Goal: Information Seeking & Learning: Learn about a topic

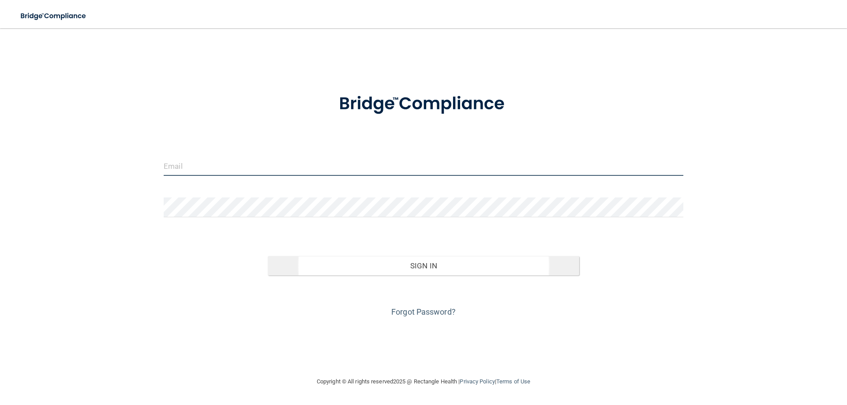
type input "[EMAIL_ADDRESS][DOMAIN_NAME]"
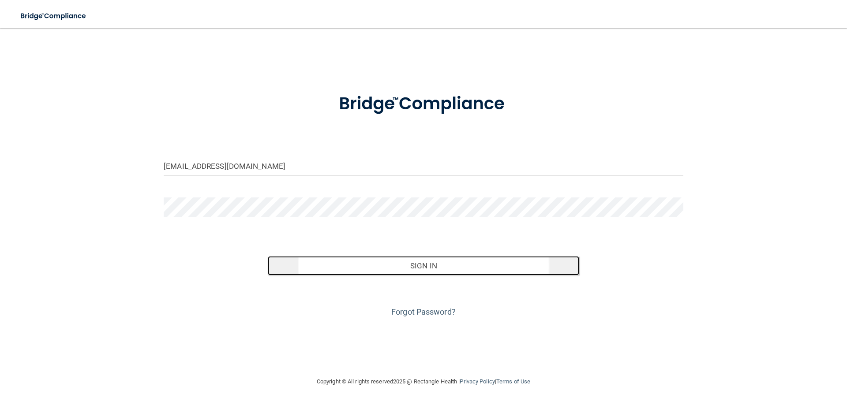
click at [377, 267] on button "Sign In" at bounding box center [424, 265] width 312 height 19
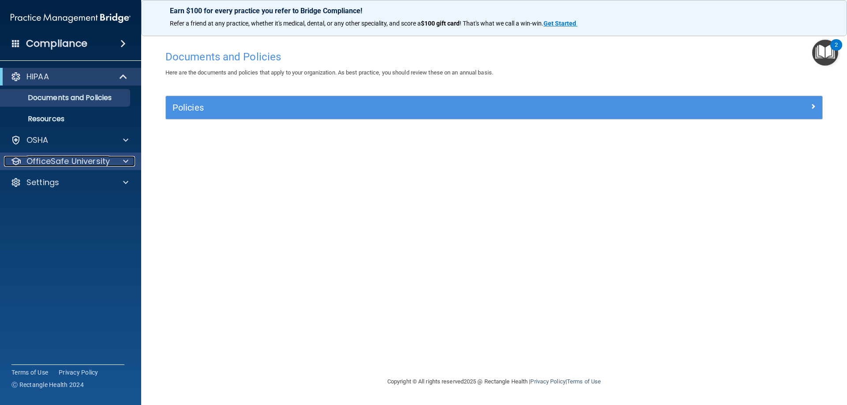
click at [79, 162] on p "OfficeSafe University" at bounding box center [67, 161] width 83 height 11
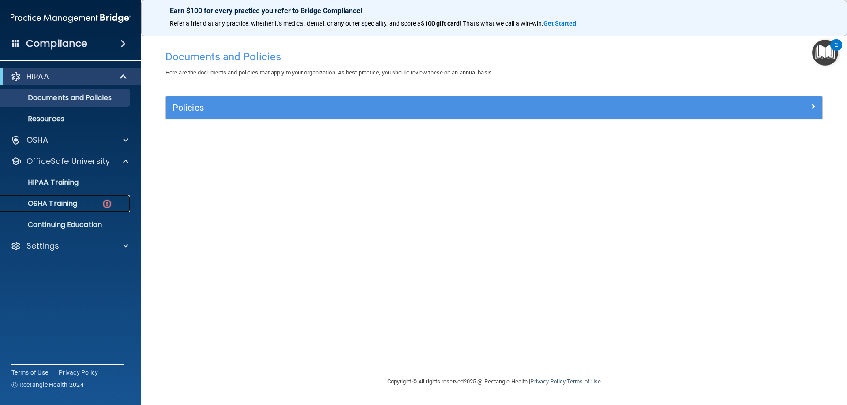
click at [61, 203] on p "OSHA Training" at bounding box center [41, 203] width 71 height 9
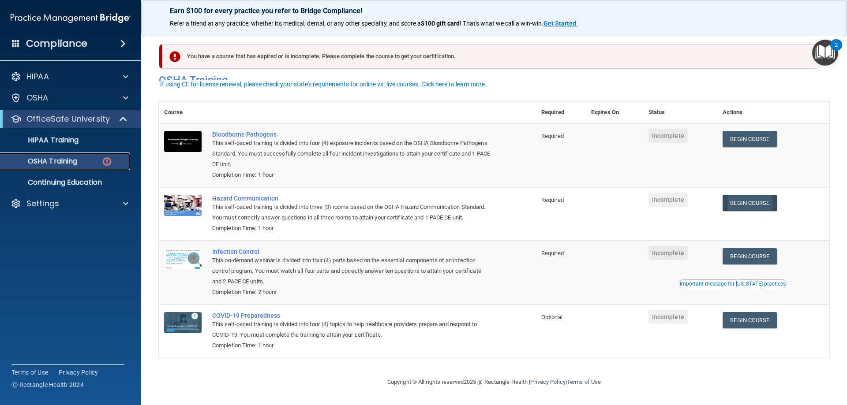
scroll to position [11, 0]
click at [740, 131] on link "Begin Course" at bounding box center [749, 139] width 54 height 16
